Goal: Information Seeking & Learning: Learn about a topic

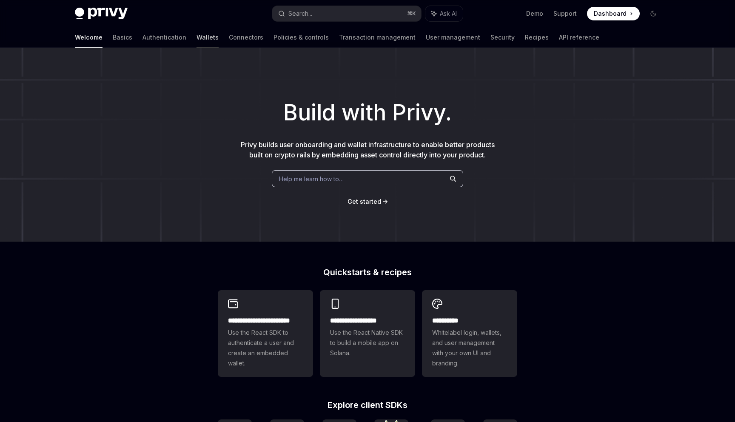
click at [197, 42] on link "Wallets" at bounding box center [208, 37] width 22 height 20
type textarea "*"
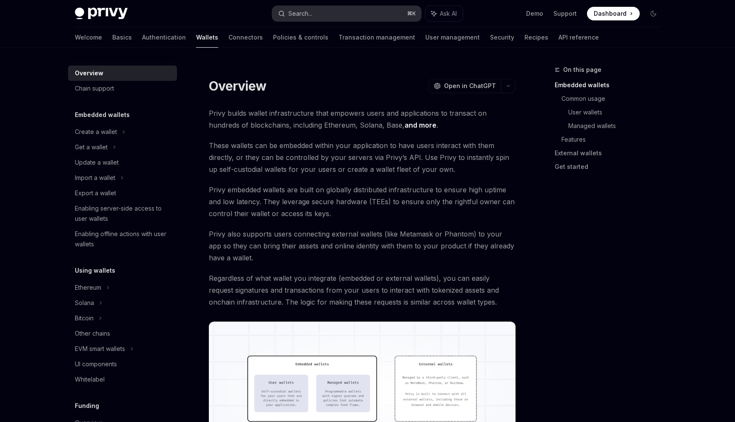
click at [337, 12] on button "Search... ⌘ K" at bounding box center [346, 13] width 149 height 15
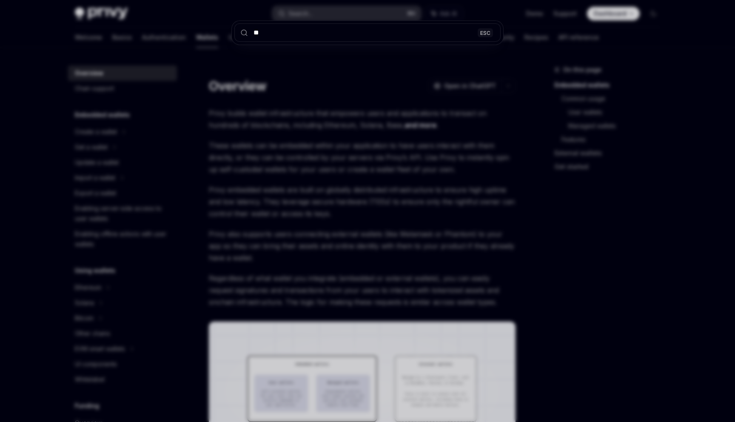
type input "***"
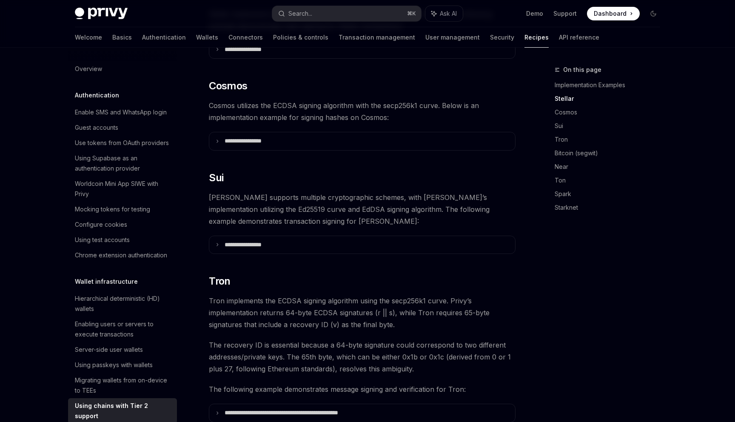
scroll to position [327, 0]
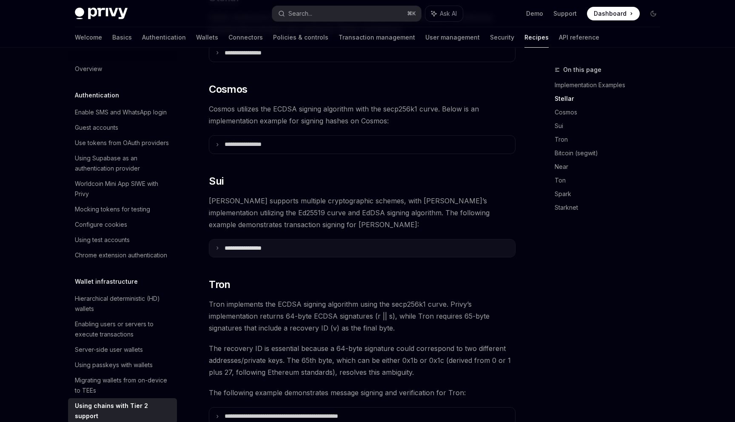
click at [217, 240] on summary "**********" at bounding box center [362, 249] width 306 height 18
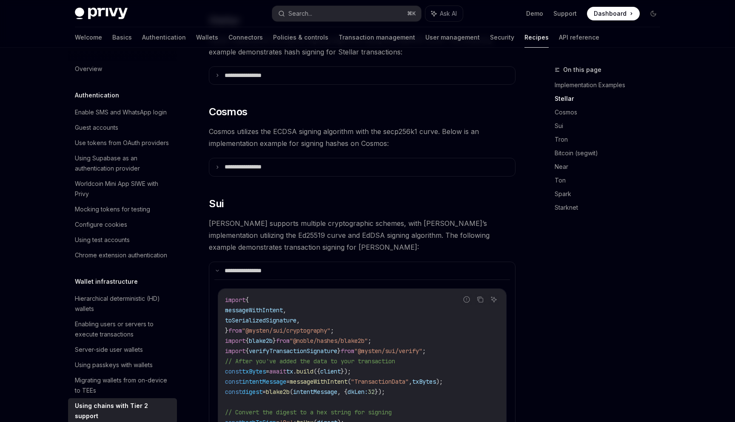
scroll to position [0, 0]
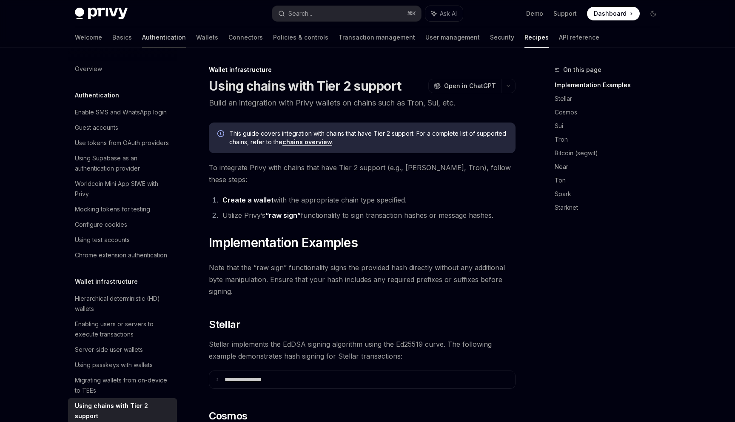
click at [142, 33] on link "Authentication" at bounding box center [164, 37] width 44 height 20
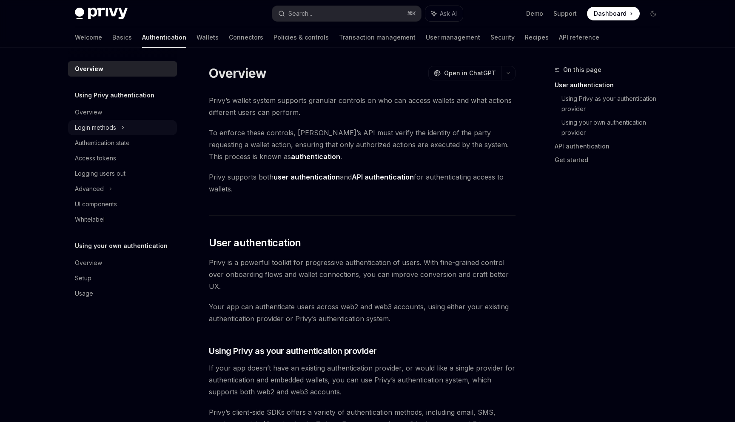
click at [100, 130] on div "Login methods" at bounding box center [95, 128] width 41 height 10
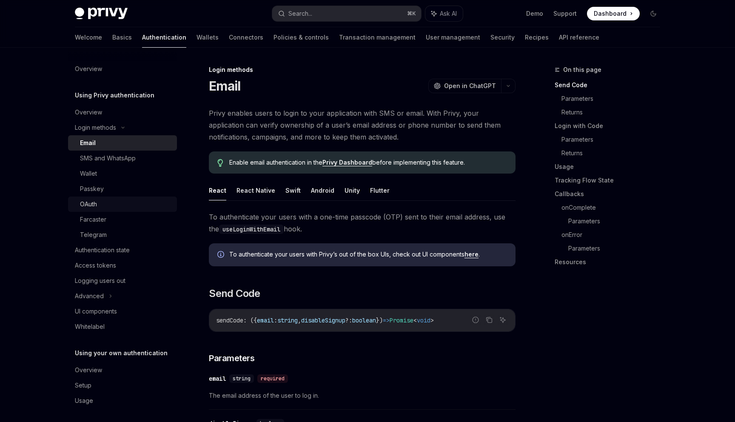
click at [99, 205] on div "OAuth" at bounding box center [126, 204] width 92 height 10
type textarea "*"
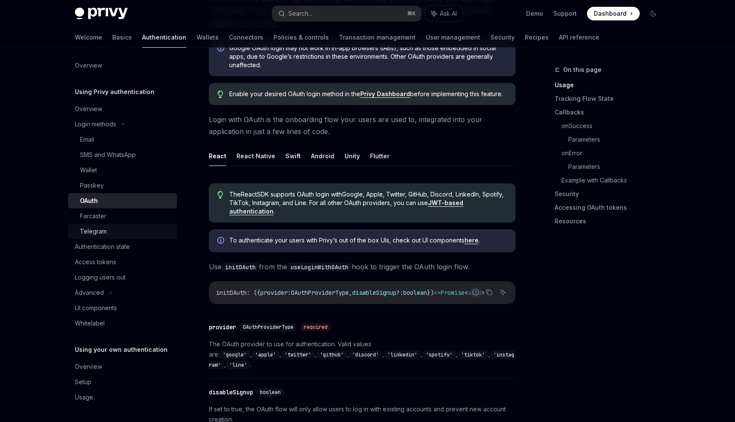
scroll to position [127, 0]
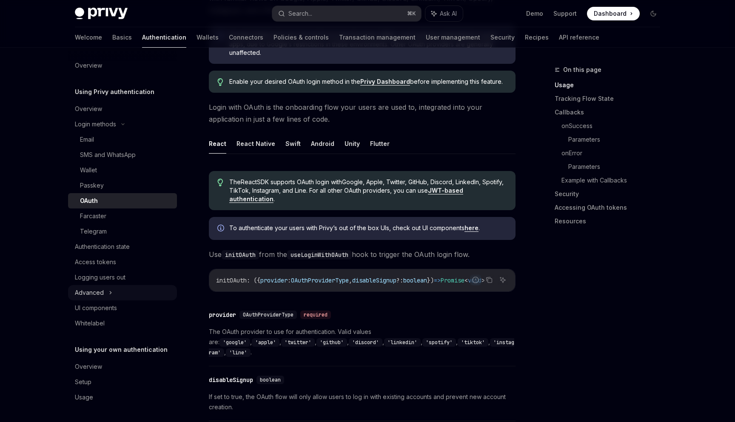
click at [102, 286] on div "Advanced" at bounding box center [122, 292] width 109 height 15
